Goal: Transaction & Acquisition: Purchase product/service

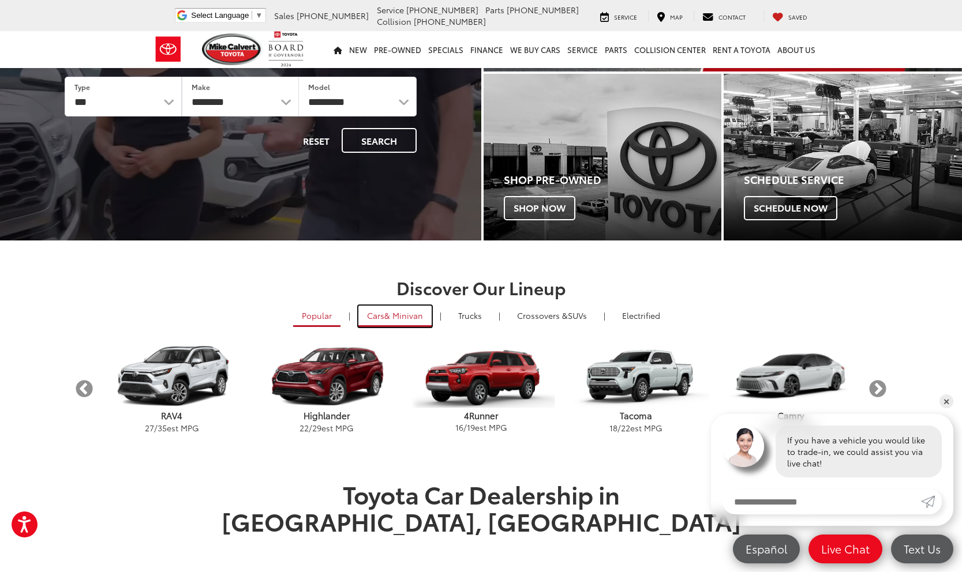
click at [396, 317] on span "& Minivan" at bounding box center [403, 316] width 39 height 12
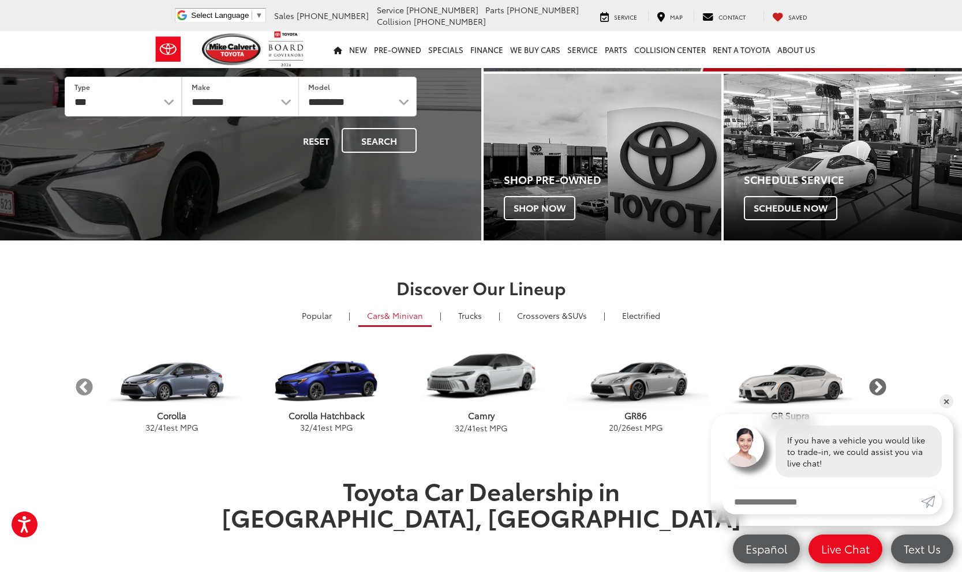
click at [879, 385] on button "Next" at bounding box center [878, 387] width 20 height 20
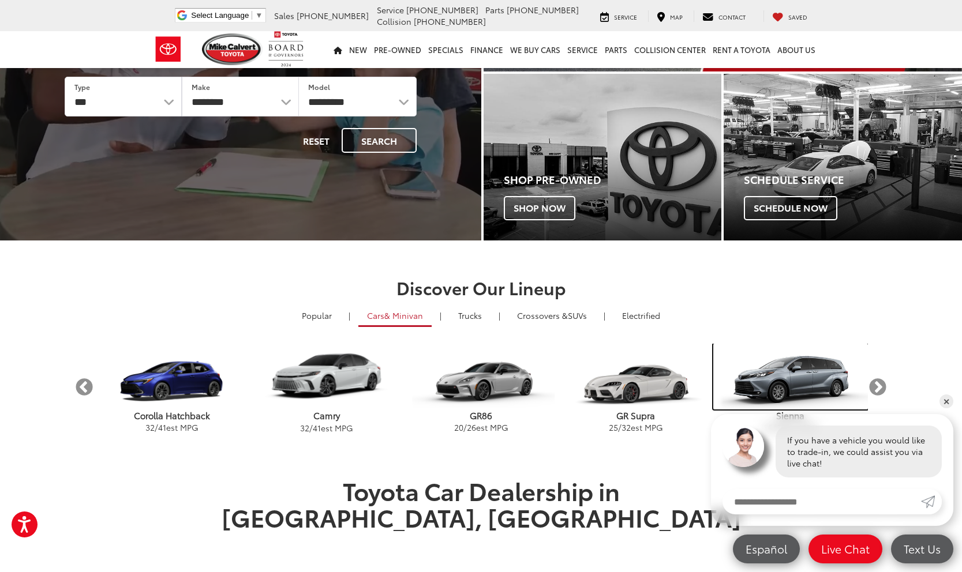
click at [824, 383] on img "carousel" at bounding box center [790, 377] width 155 height 66
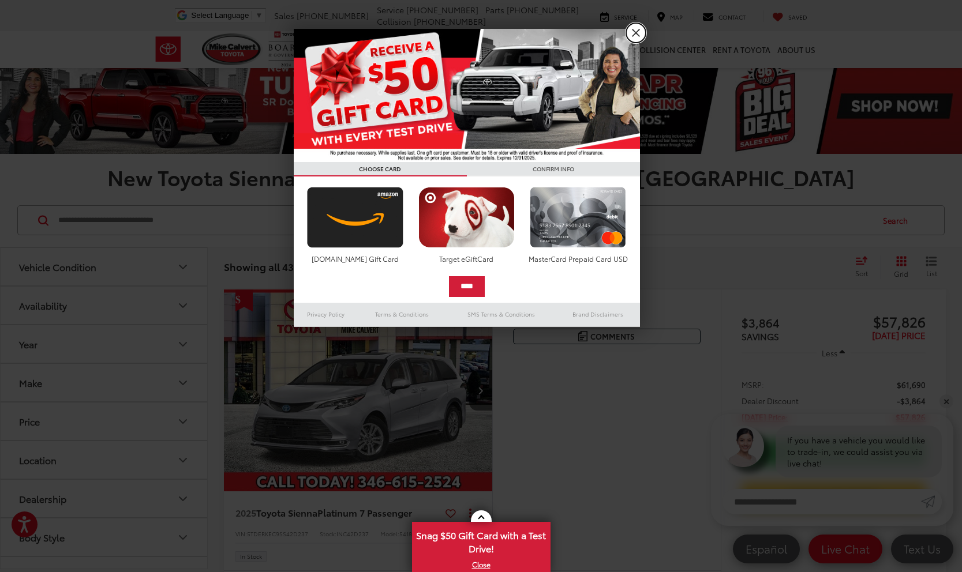
click at [634, 34] on link "X" at bounding box center [636, 33] width 20 height 20
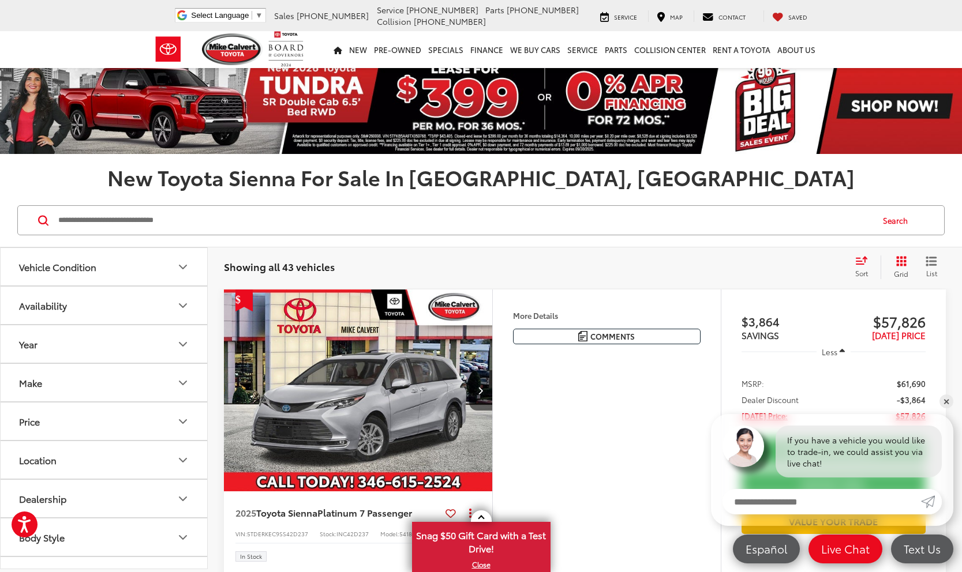
click at [856, 263] on icon "Select sort value" at bounding box center [861, 260] width 13 height 9
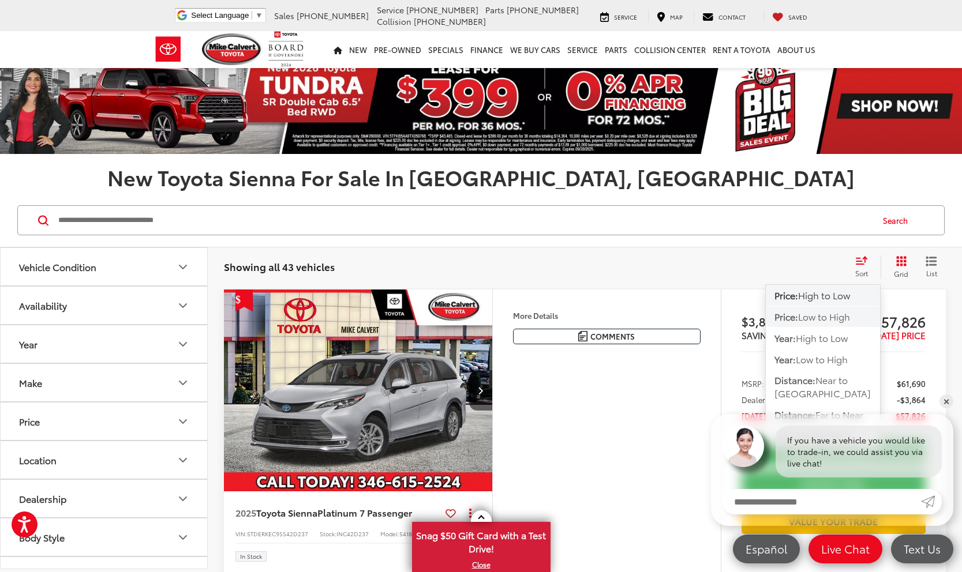
click at [817, 316] on span "Low to High" at bounding box center [824, 316] width 52 height 13
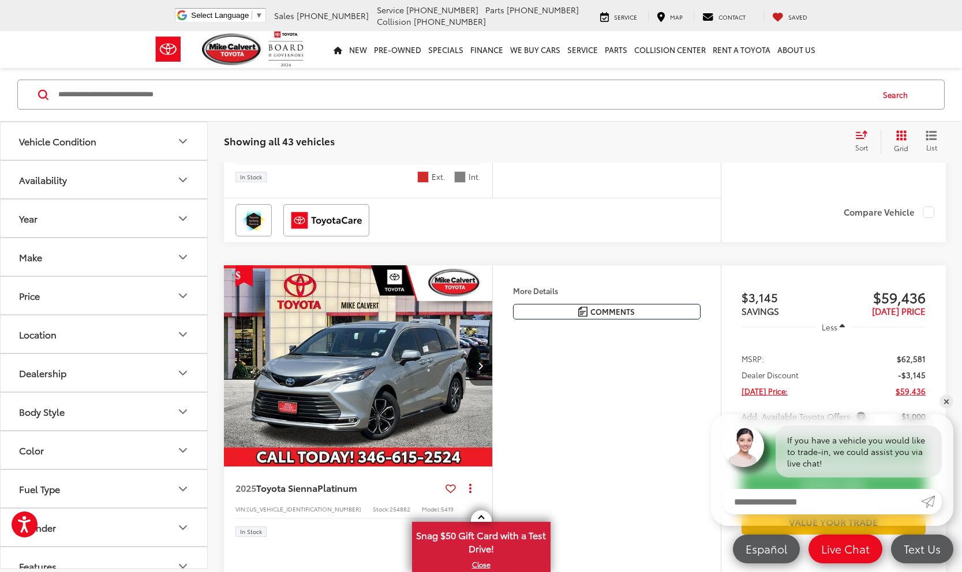
scroll to position [2946, 0]
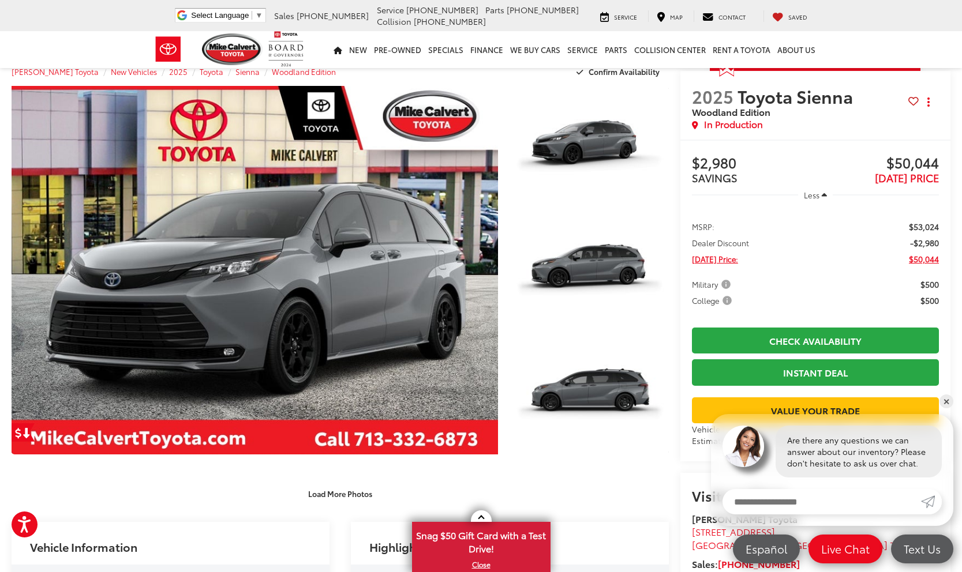
scroll to position [20, 0]
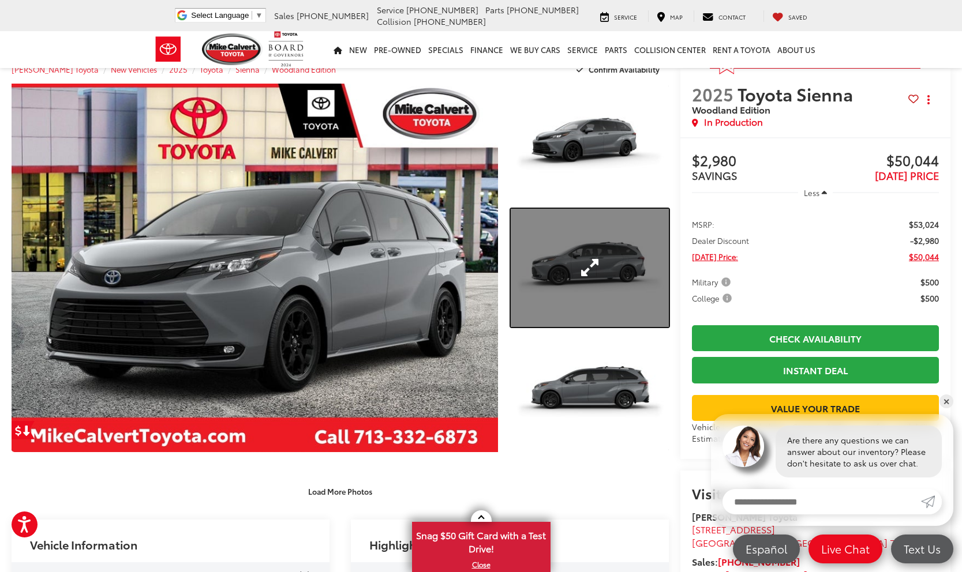
click at [555, 283] on link "Expand Photo 2" at bounding box center [590, 268] width 158 height 119
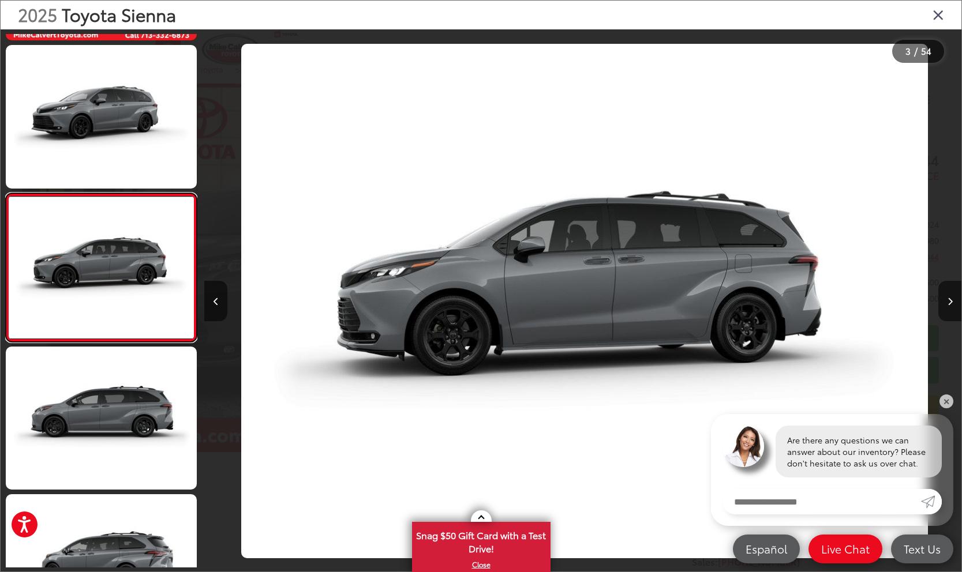
scroll to position [0, 1514]
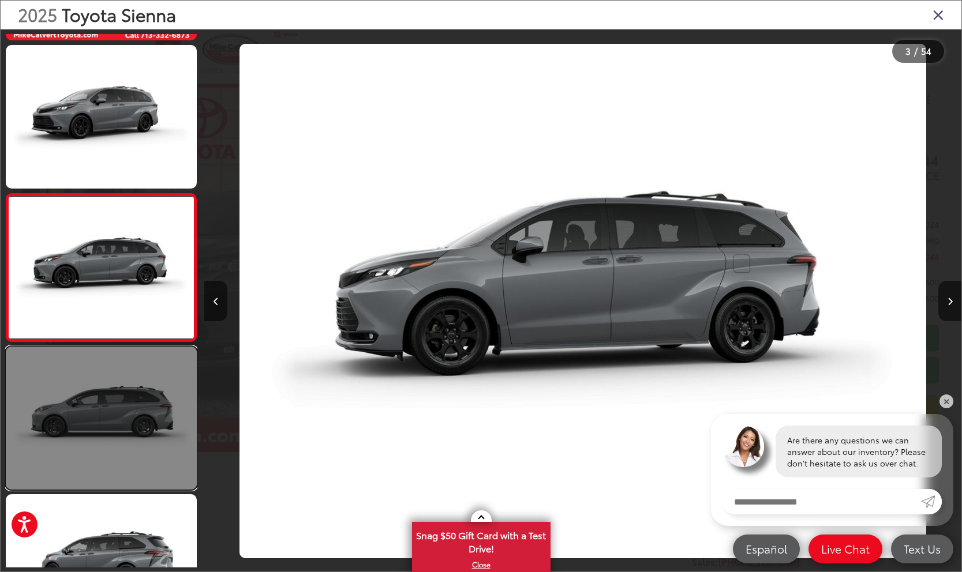
click at [143, 407] on link at bounding box center [101, 418] width 191 height 143
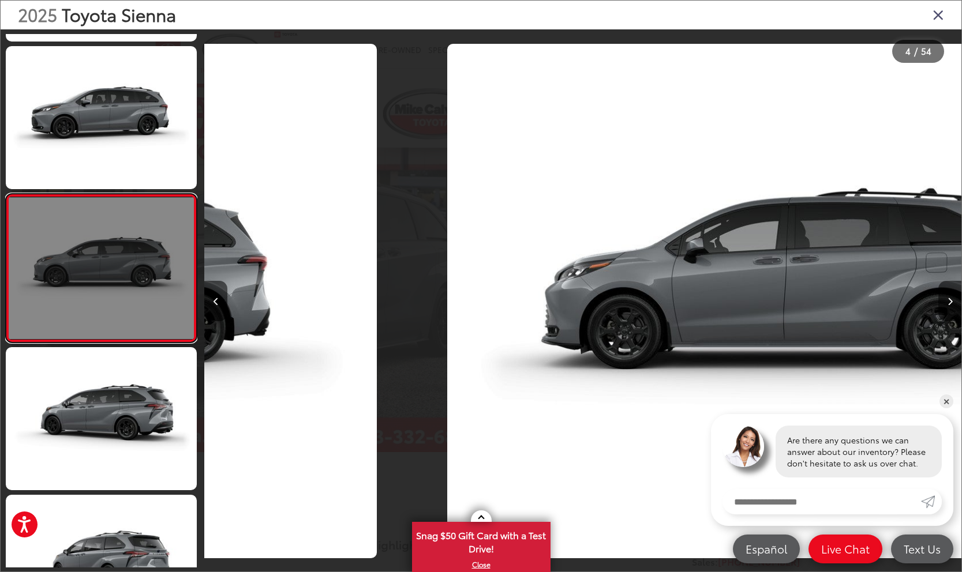
scroll to position [285, 0]
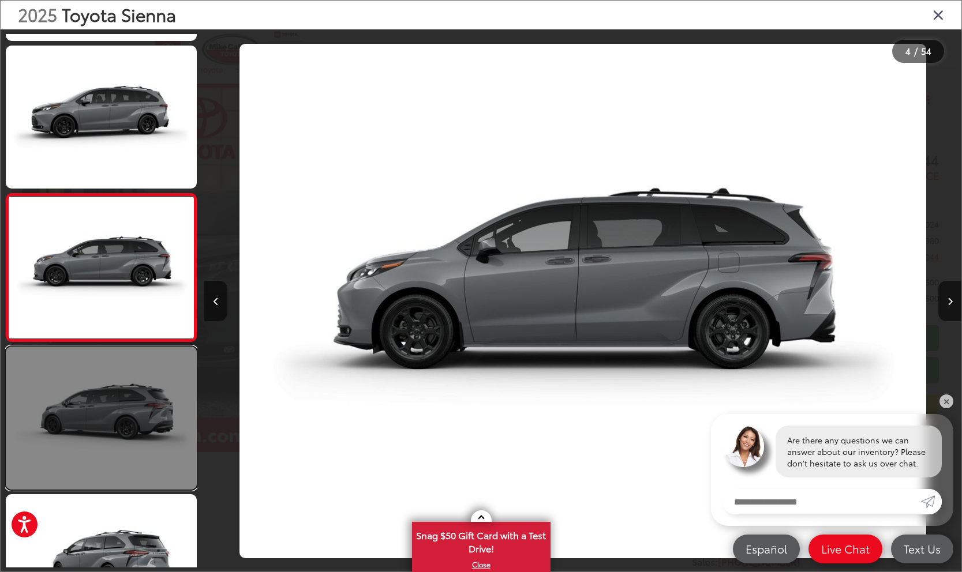
click at [136, 420] on link at bounding box center [101, 418] width 191 height 143
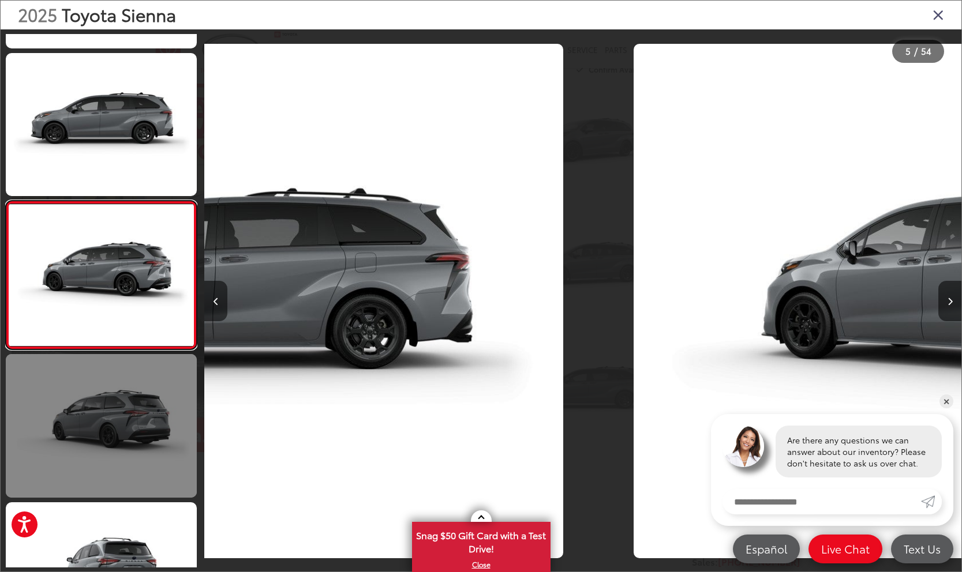
scroll to position [433, 0]
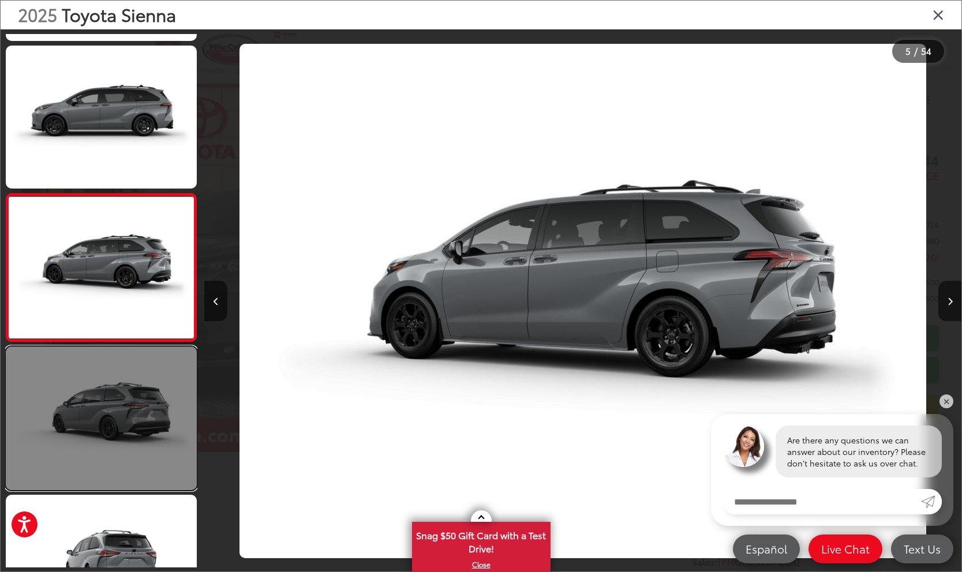
click at [129, 429] on link at bounding box center [101, 418] width 191 height 143
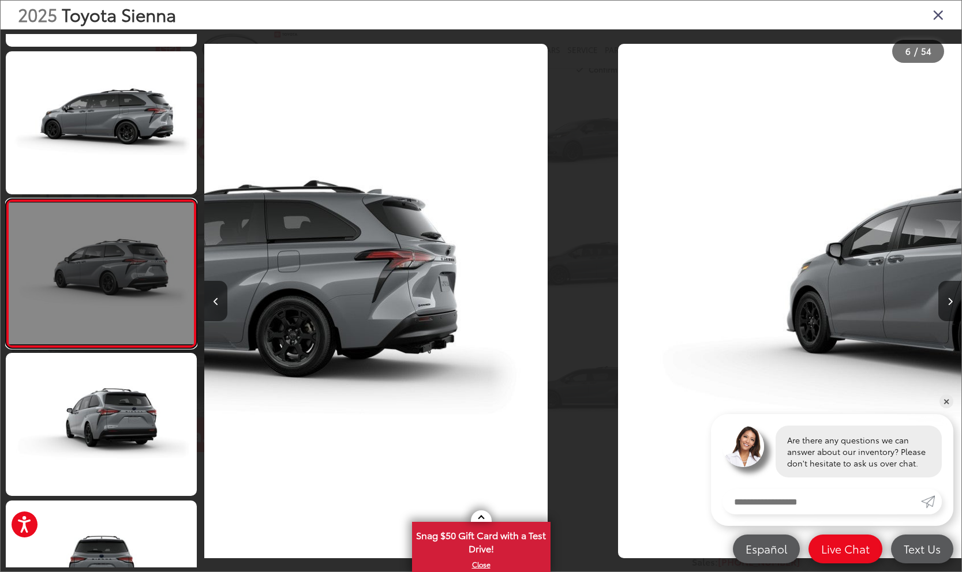
scroll to position [581, 0]
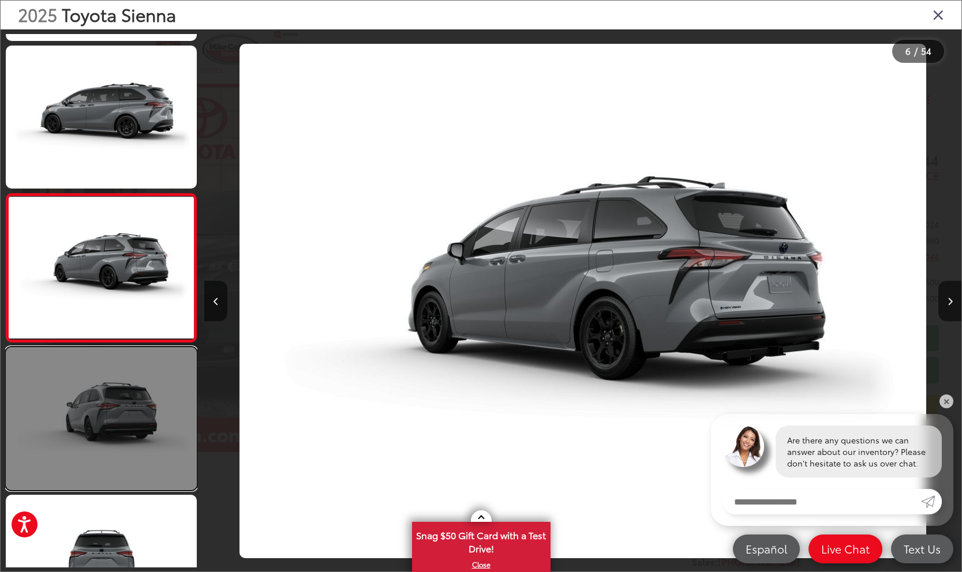
click at [126, 446] on link at bounding box center [101, 418] width 191 height 143
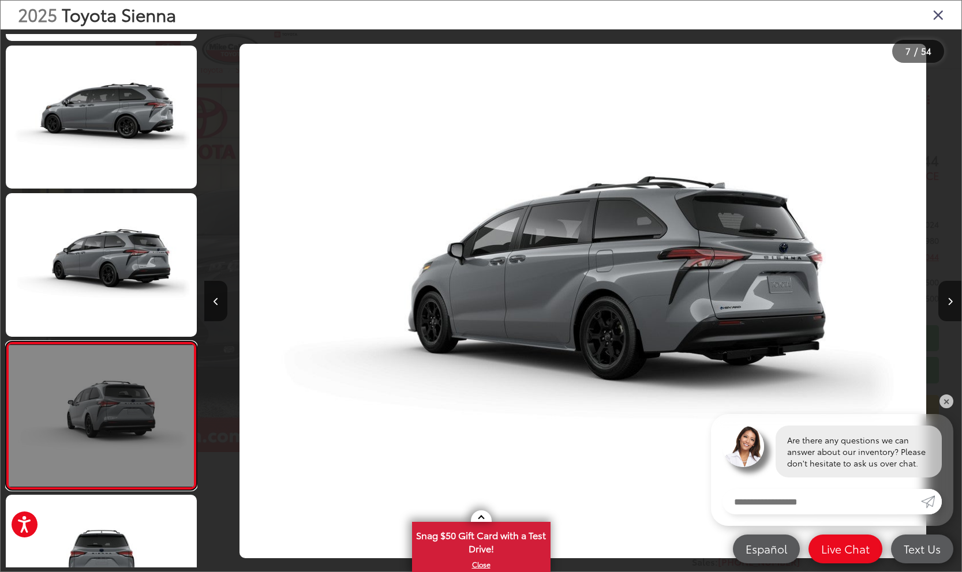
scroll to position [0, 0]
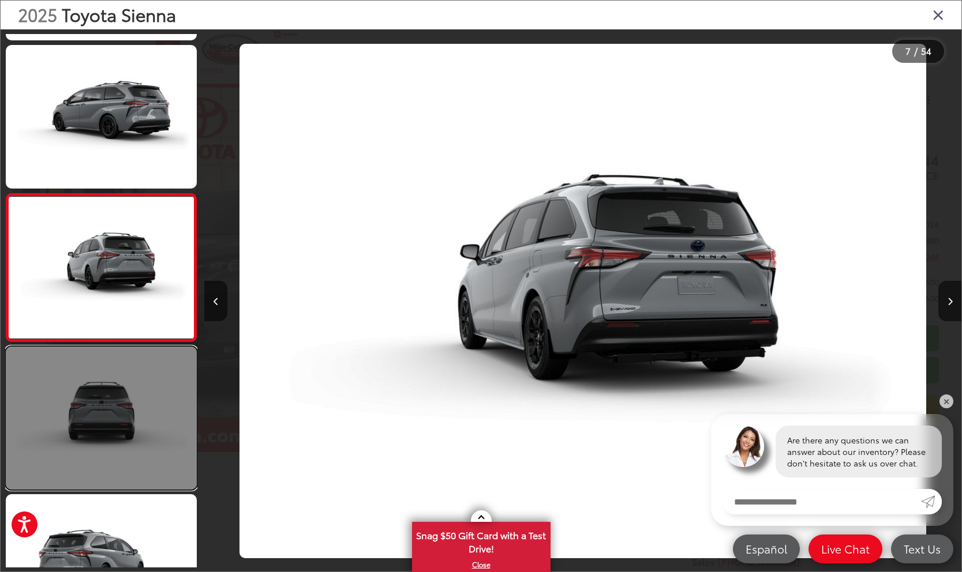
click at [115, 467] on link at bounding box center [101, 418] width 191 height 143
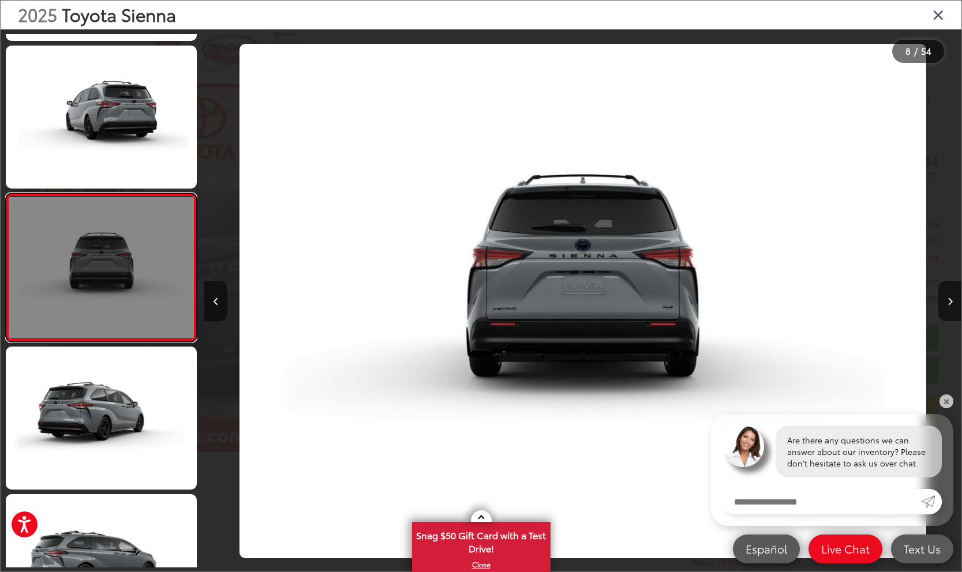
click at [146, 269] on link at bounding box center [101, 267] width 191 height 149
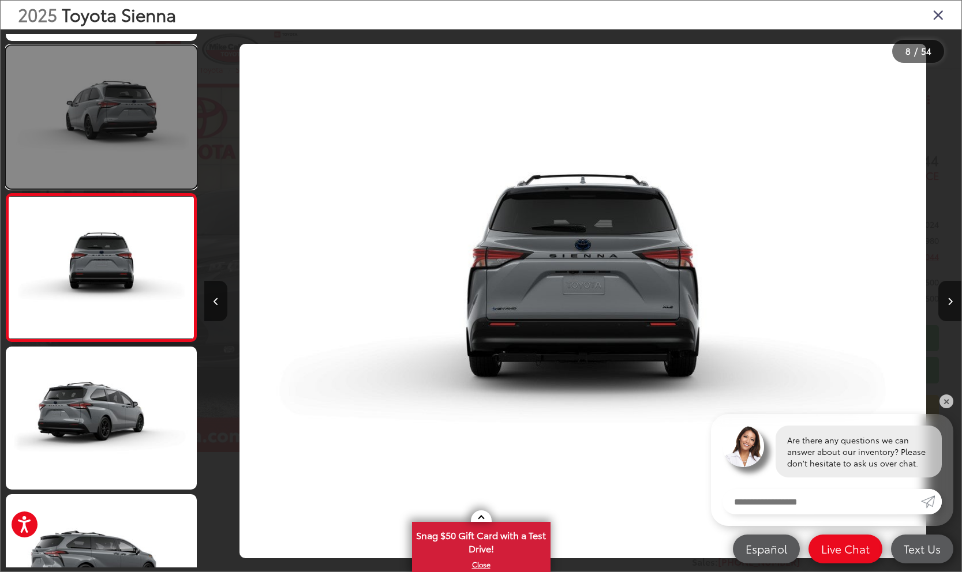
click at [136, 147] on link at bounding box center [101, 117] width 191 height 143
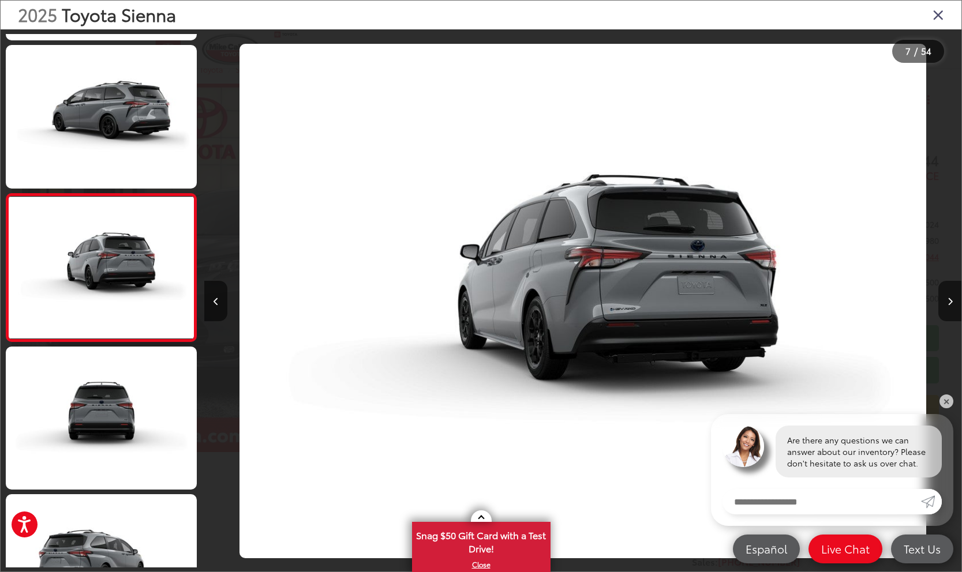
click at [935, 16] on icon "Close gallery" at bounding box center [939, 14] width 12 height 15
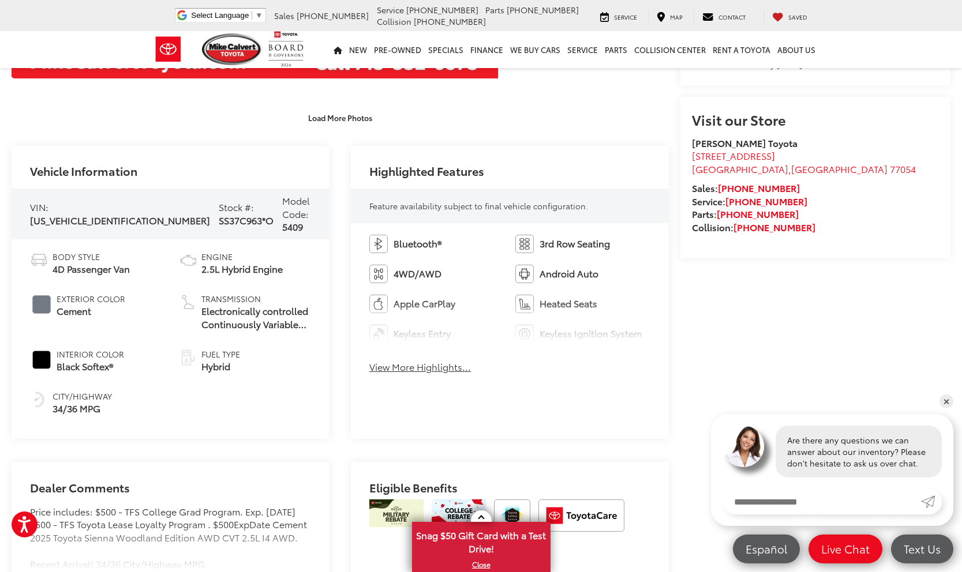
click at [432, 372] on button "View More Highlights..." at bounding box center [420, 367] width 102 height 13
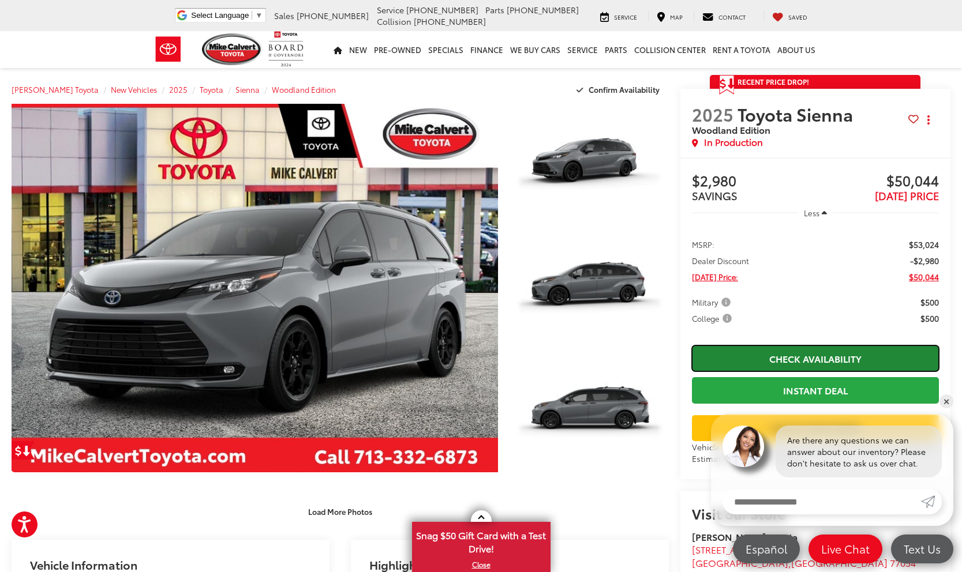
click at [809, 353] on link "Check Availability" at bounding box center [815, 359] width 247 height 26
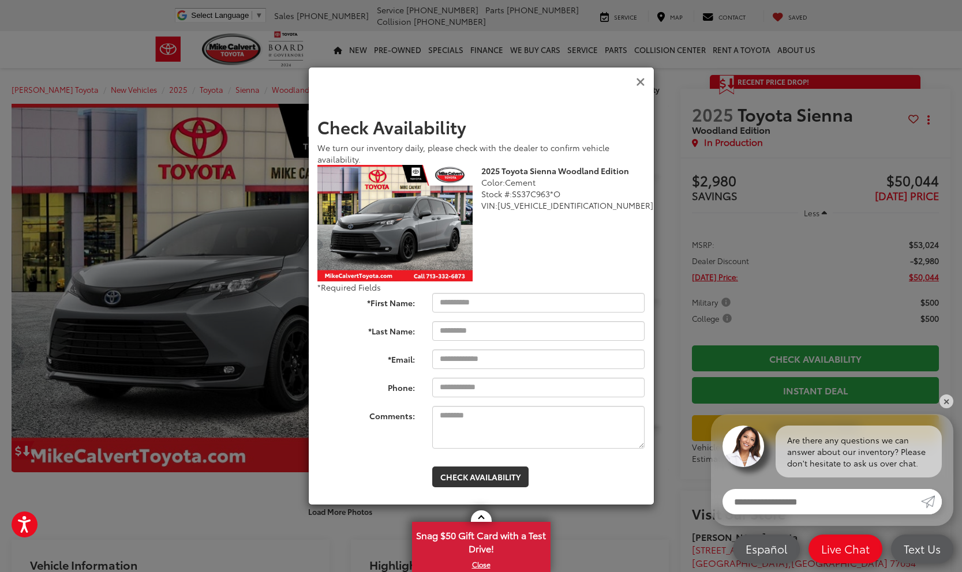
click at [637, 84] on icon "Close" at bounding box center [640, 82] width 9 height 12
